Goal: Task Accomplishment & Management: Manage account settings

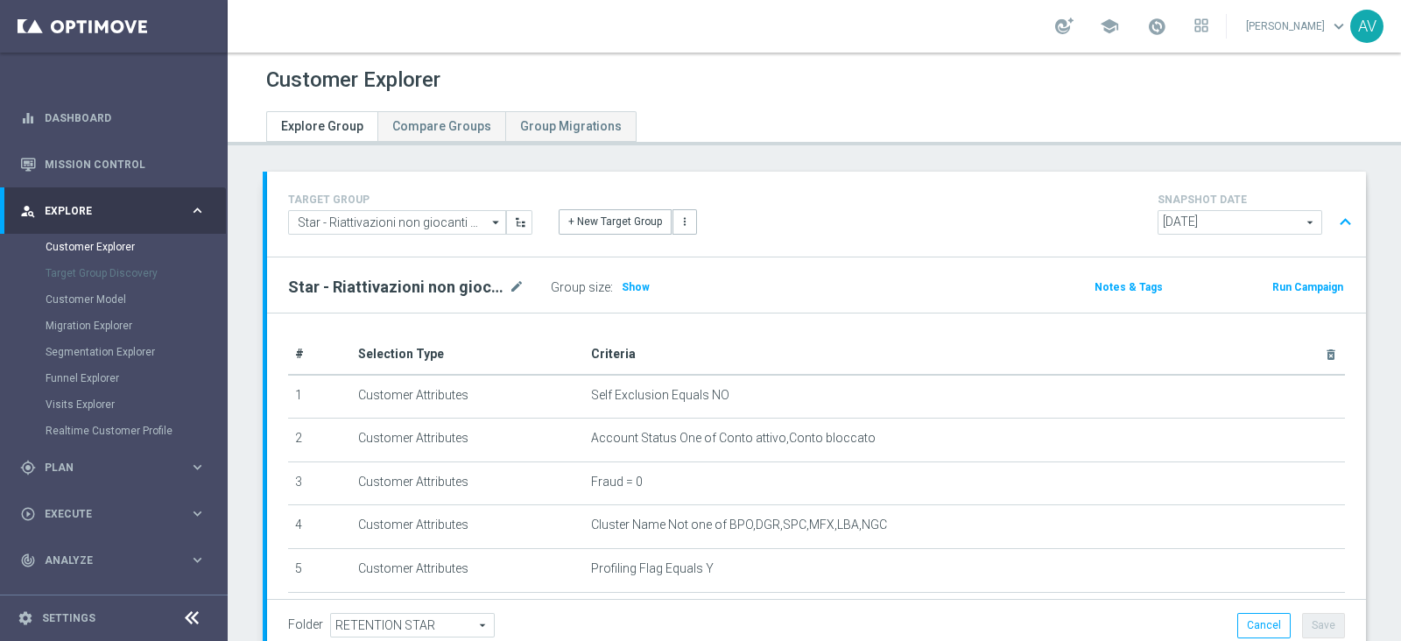
scroll to position [810, 0]
